Goal: Task Accomplishment & Management: Manage account settings

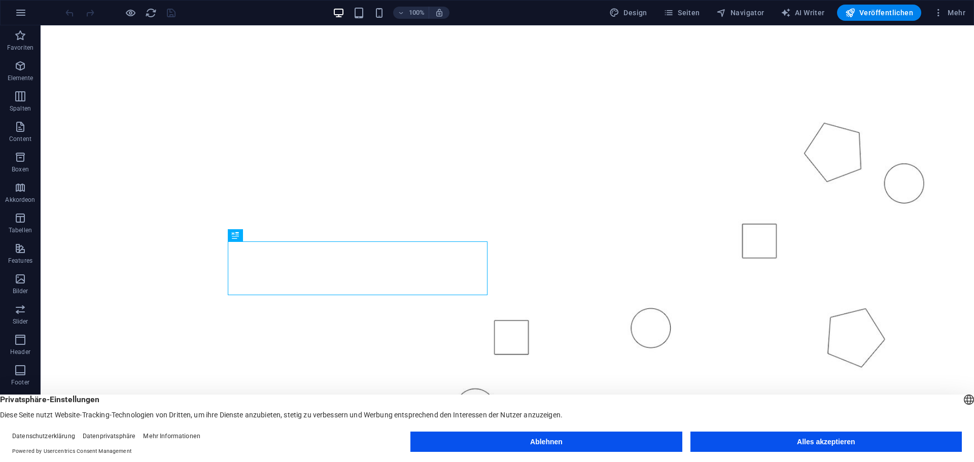
click at [839, 442] on button "Alles akzeptieren" at bounding box center [825, 442] width 271 height 20
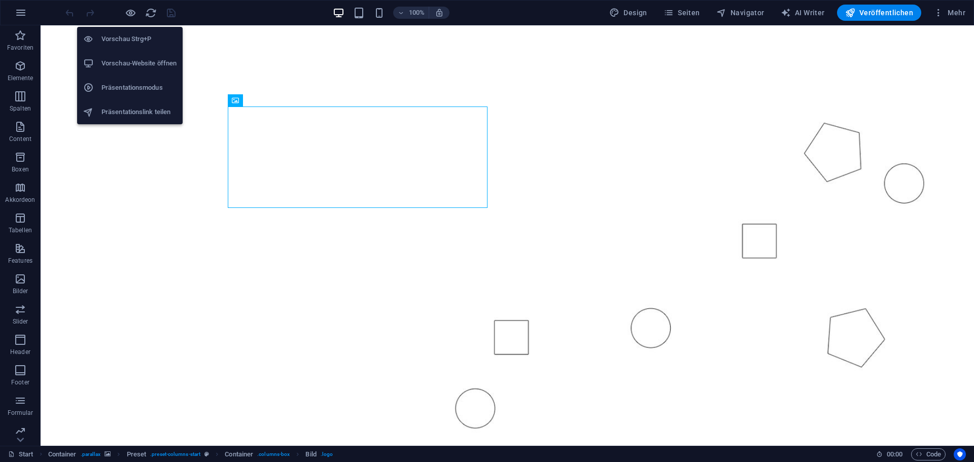
click at [115, 64] on h6 "Vorschau-Website öffnen" at bounding box center [138, 63] width 75 height 12
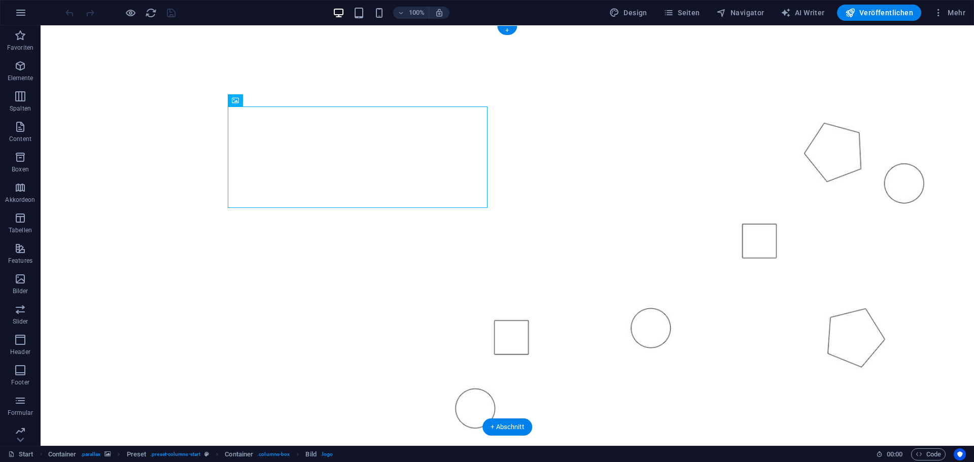
click at [135, 161] on figure at bounding box center [507, 229] width 933 height 408
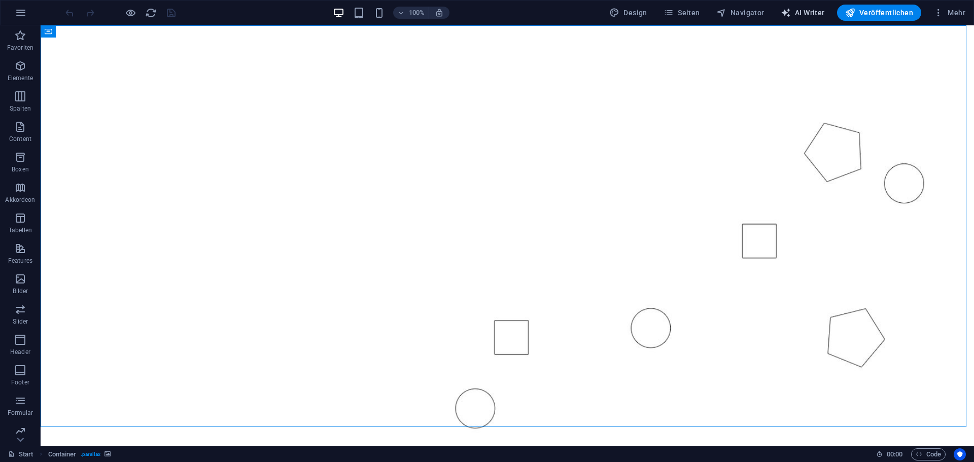
click at [802, 18] on button "AI Writer" at bounding box center [803, 13] width 52 height 16
select select "English"
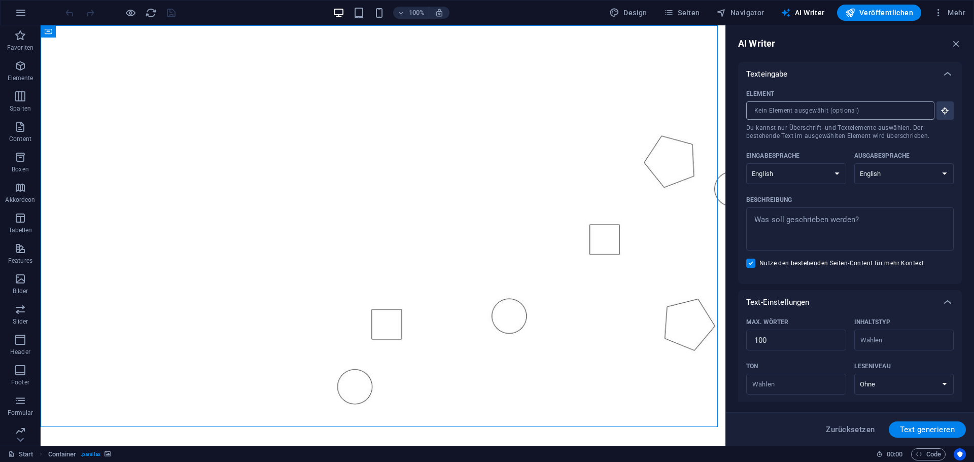
click at [868, 117] on input "Element ​ Du kannst nur Überschrift- und Textelemente auswählen. Der bestehende…" at bounding box center [836, 110] width 181 height 18
click at [890, 172] on select "Albanian Arabic Armenian Awadhi Azerbaijani Bashkir Basque Belarusian Bengali B…" at bounding box center [904, 173] width 100 height 21
click at [834, 178] on select "Albanian Arabic Armenian Awadhi Azerbaijani Bashkir Basque Belarusian Bengali B…" at bounding box center [796, 173] width 100 height 21
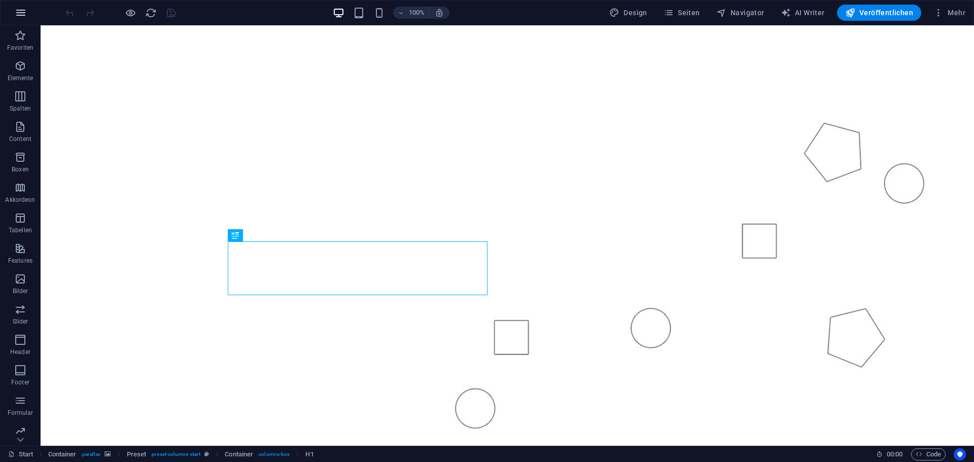
click at [15, 16] on icon "button" at bounding box center [21, 13] width 12 height 12
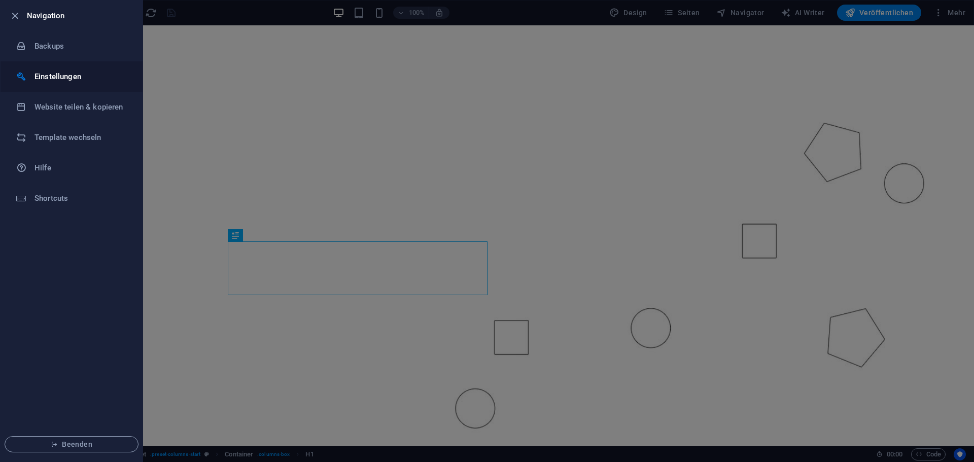
click at [69, 73] on h6 "Einstellungen" at bounding box center [81, 77] width 94 height 12
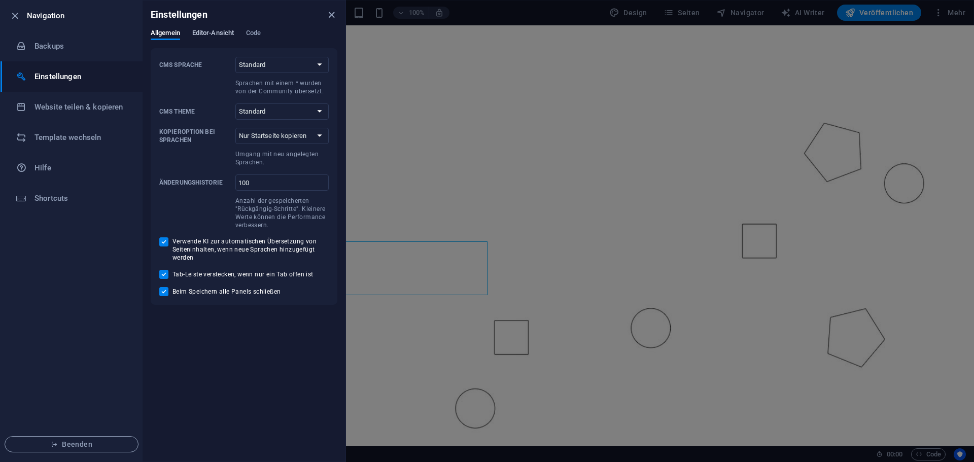
click at [206, 36] on span "Editor-Ansicht" at bounding box center [213, 34] width 42 height 14
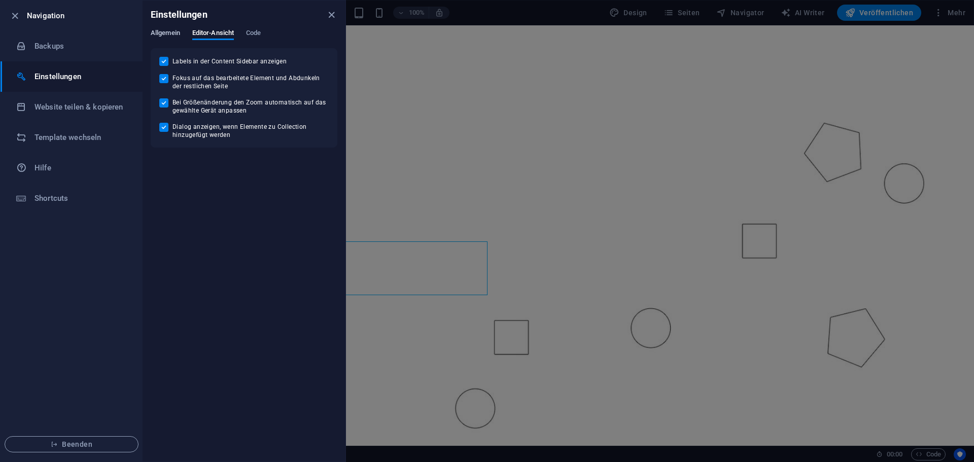
click at [180, 30] on span "Allgemein" at bounding box center [165, 34] width 29 height 14
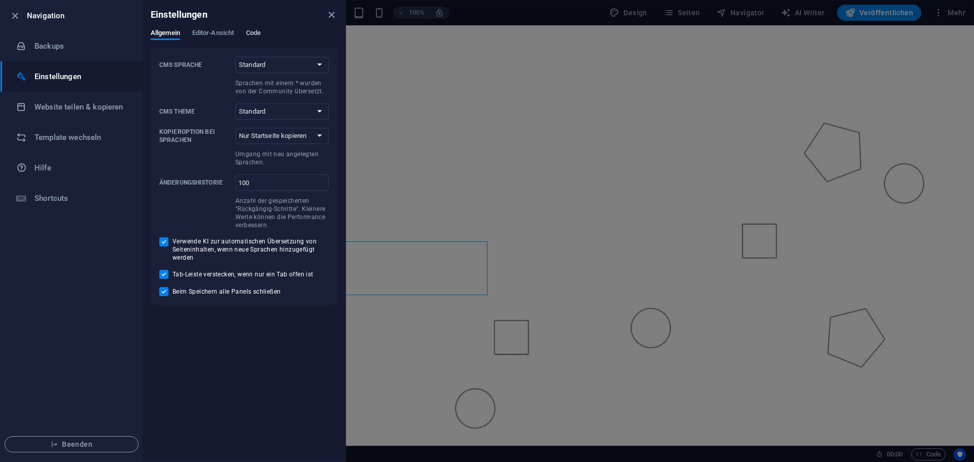
click at [255, 34] on span "Code" at bounding box center [253, 34] width 15 height 14
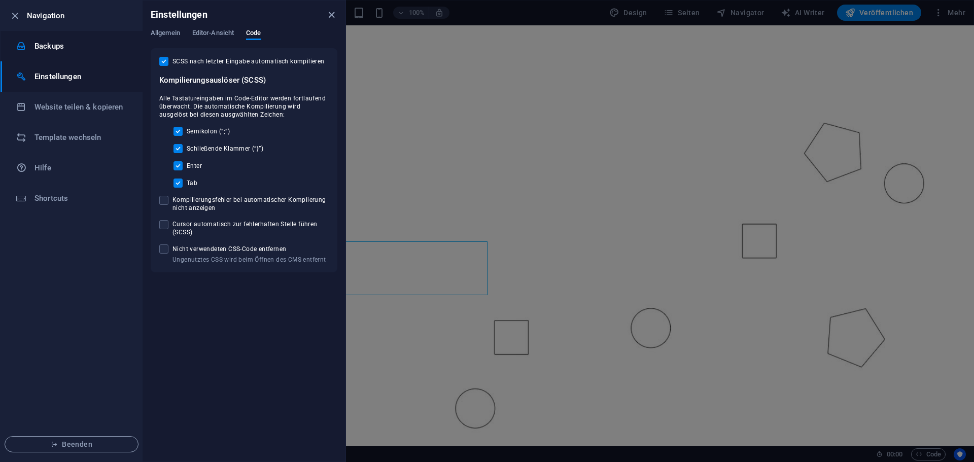
click at [52, 38] on li "Backups" at bounding box center [72, 46] width 142 height 30
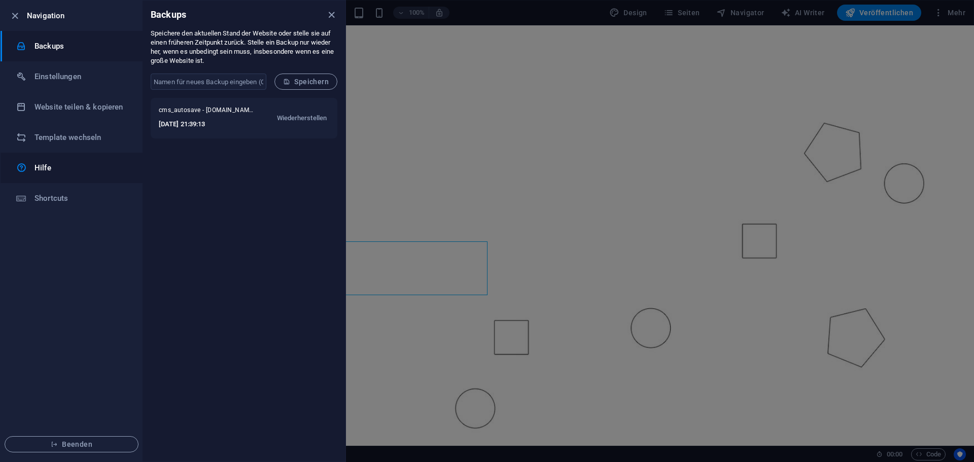
click at [78, 157] on link "Hilfe" at bounding box center [72, 168] width 142 height 30
click at [84, 196] on h6 "Shortcuts" at bounding box center [81, 198] width 94 height 12
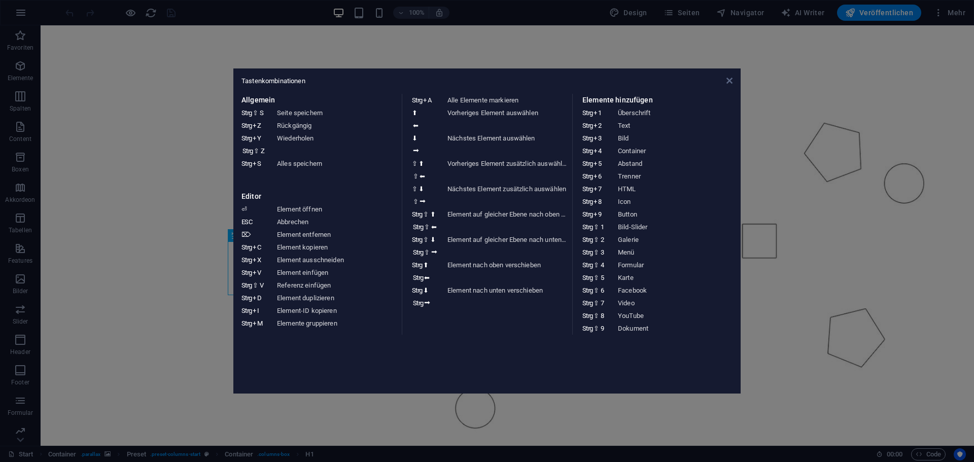
click at [726, 81] on icon at bounding box center [729, 81] width 6 height 8
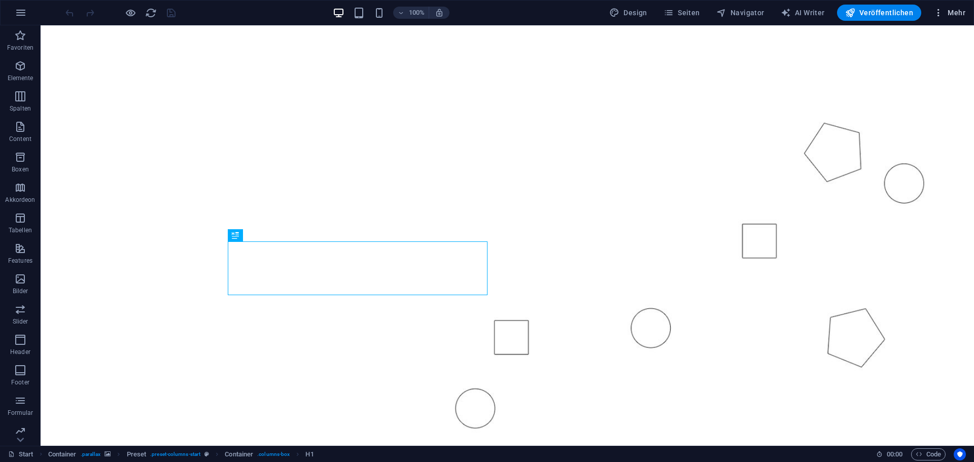
click at [944, 7] on button "Mehr" at bounding box center [949, 13] width 40 height 16
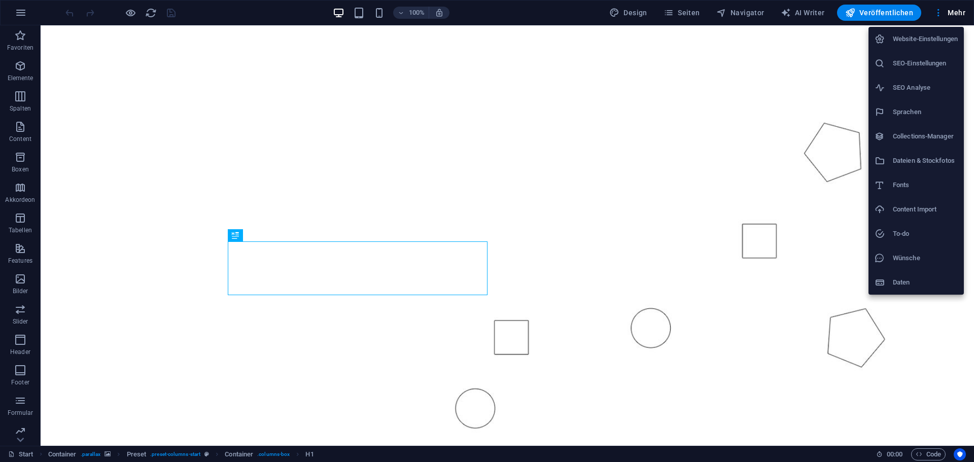
click at [907, 280] on h6 "Daten" at bounding box center [925, 282] width 65 height 12
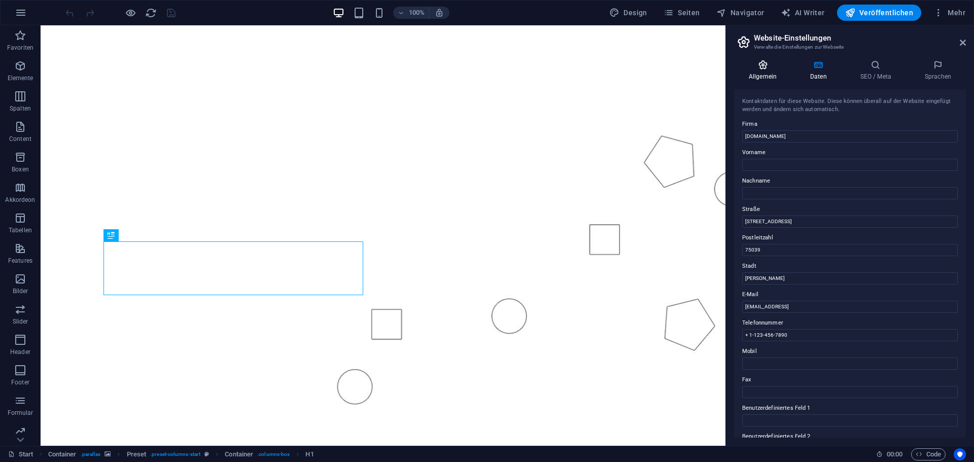
click at [771, 67] on icon at bounding box center [762, 65] width 57 height 10
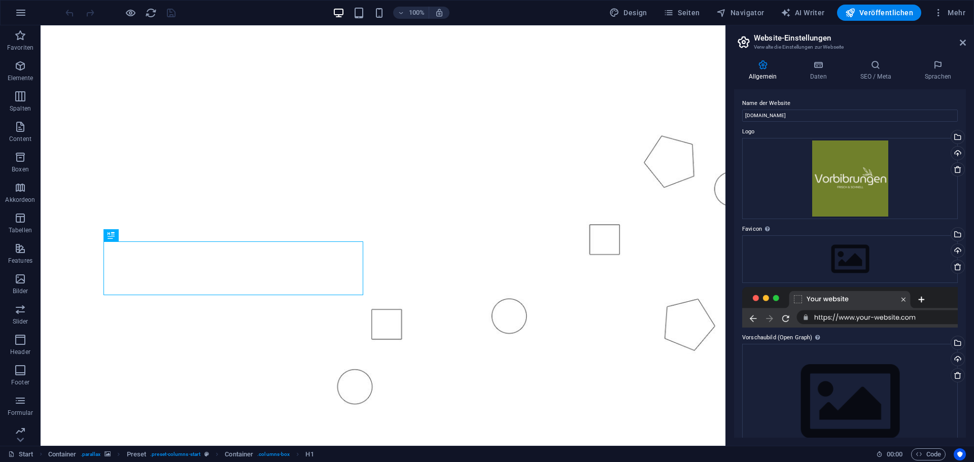
click at [946, 24] on div "100% Design Seiten Navigator AI Writer Veröffentlichen Mehr" at bounding box center [487, 13] width 973 height 24
click at [943, 18] on button "Mehr" at bounding box center [949, 13] width 40 height 16
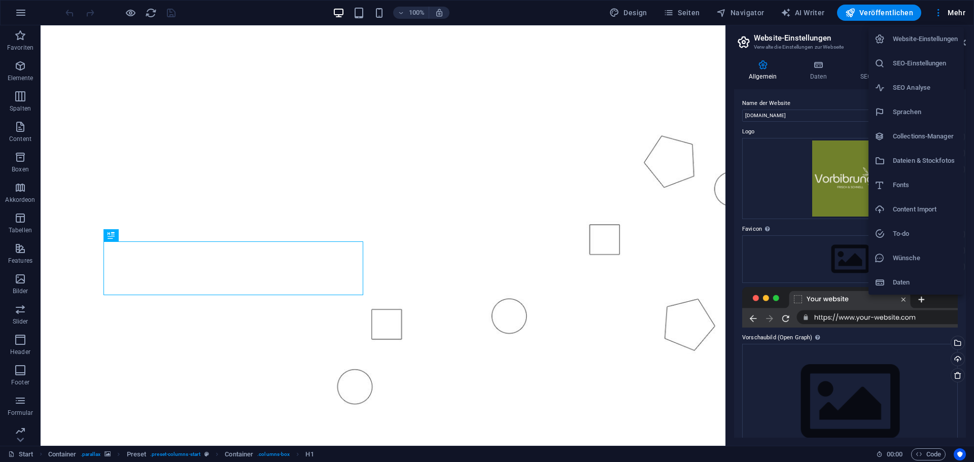
click at [919, 46] on li "Website-Einstellungen" at bounding box center [916, 39] width 95 height 24
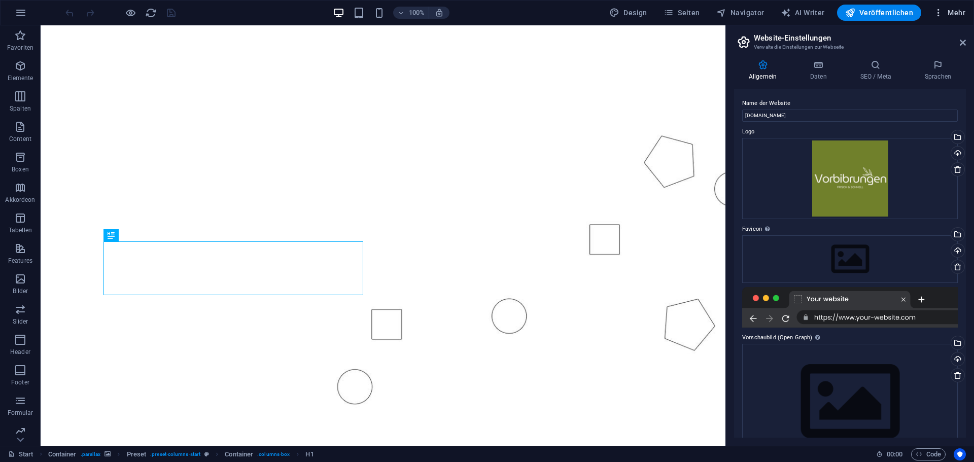
click at [937, 15] on icon "button" at bounding box center [938, 13] width 10 height 10
